Goal: Navigation & Orientation: Find specific page/section

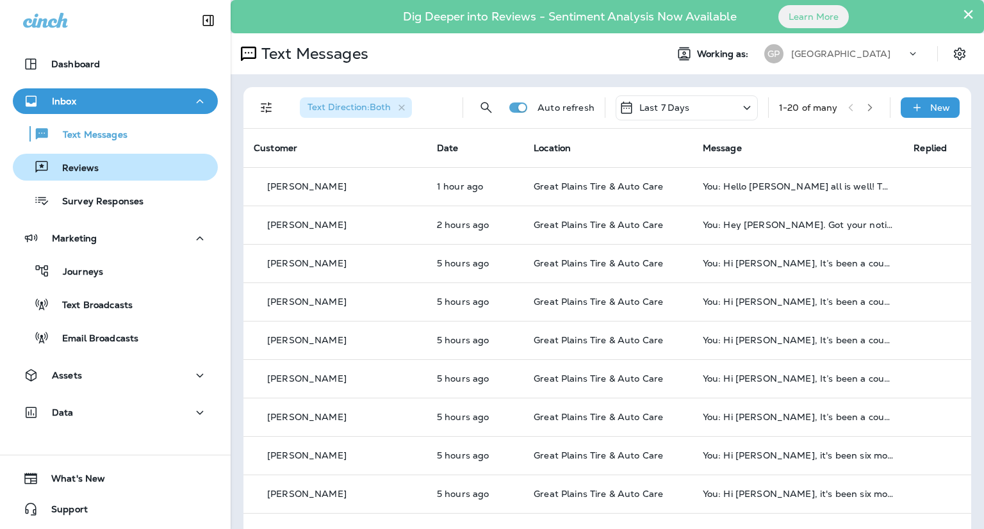
click at [93, 176] on div "Reviews" at bounding box center [58, 167] width 81 height 19
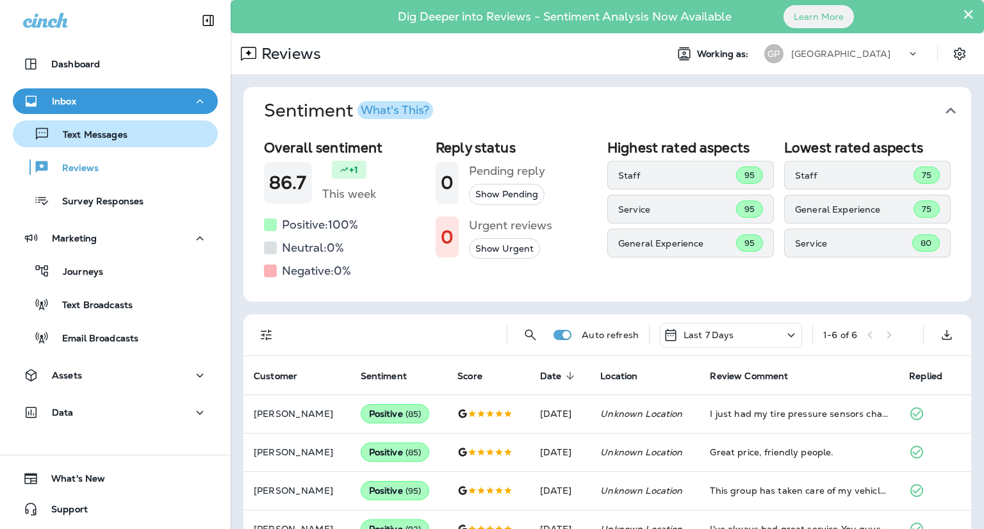
click at [105, 142] on div "Text Messages" at bounding box center [73, 133] width 110 height 19
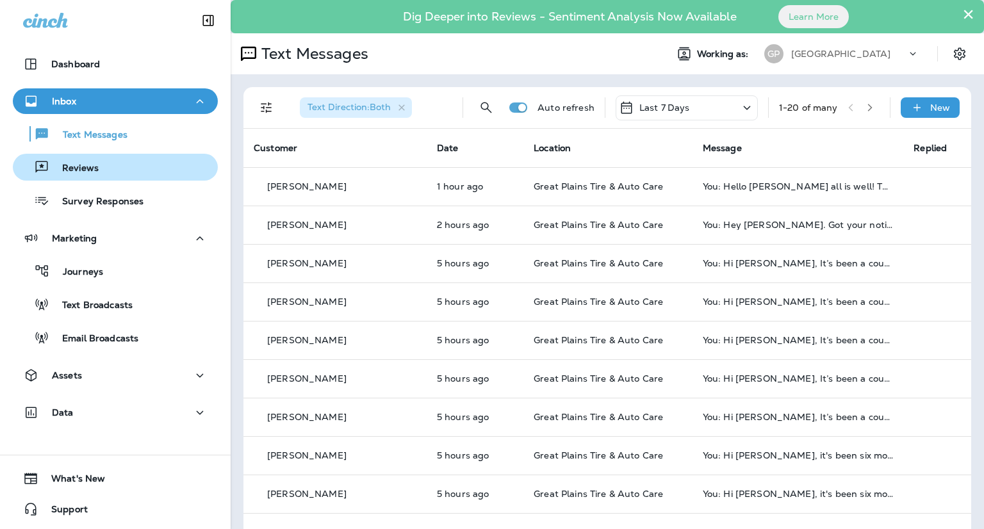
click at [112, 157] on button "Reviews" at bounding box center [115, 167] width 205 height 27
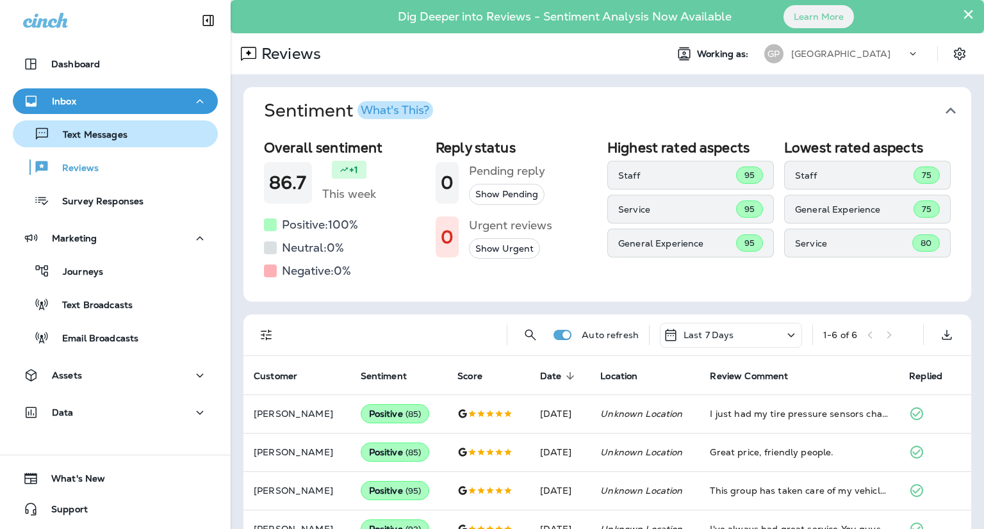
click at [98, 129] on p "Text Messages" at bounding box center [89, 135] width 78 height 12
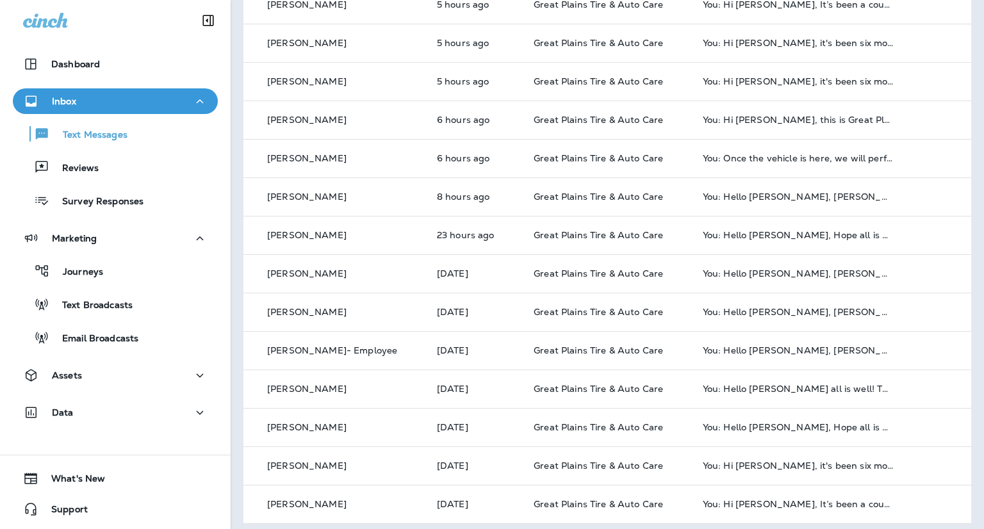
scroll to position [420, 0]
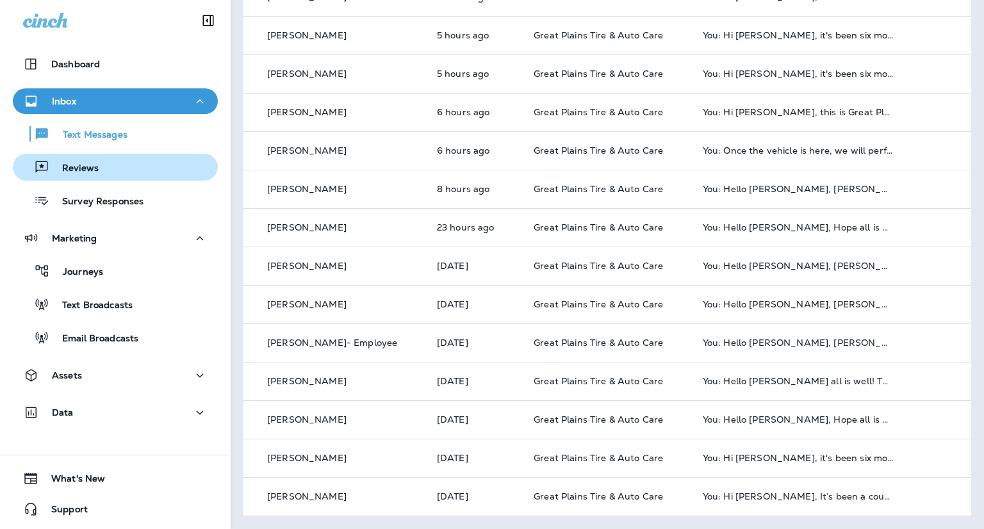
click at [89, 174] on p "Reviews" at bounding box center [73, 169] width 49 height 12
